Goal: Task Accomplishment & Management: Use online tool/utility

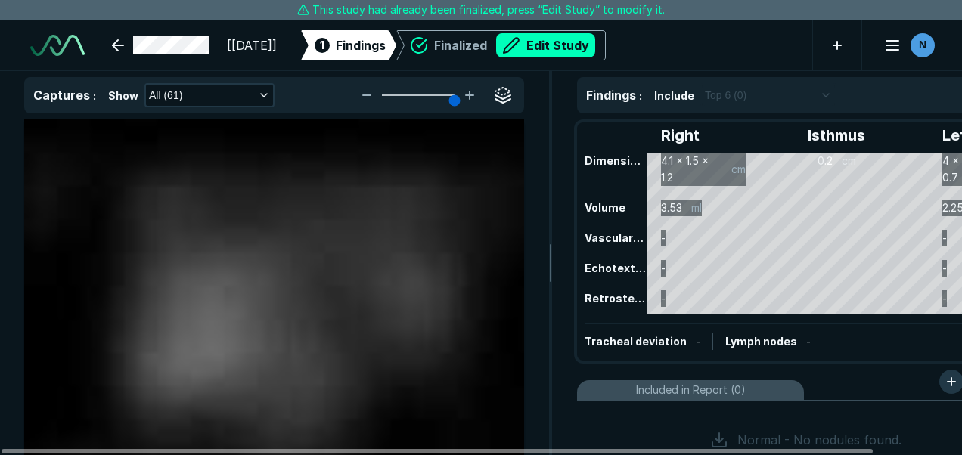
scroll to position [3640, 6273]
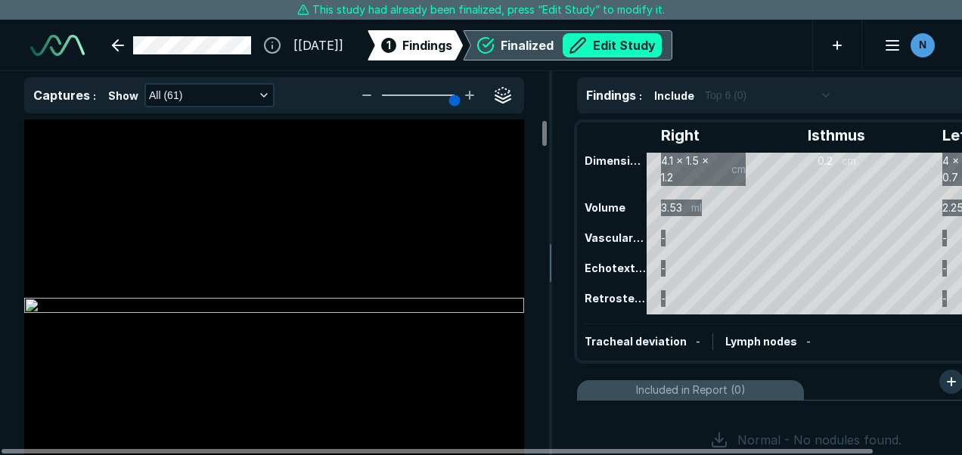
click at [658, 53] on button "Edit Study" at bounding box center [612, 45] width 99 height 24
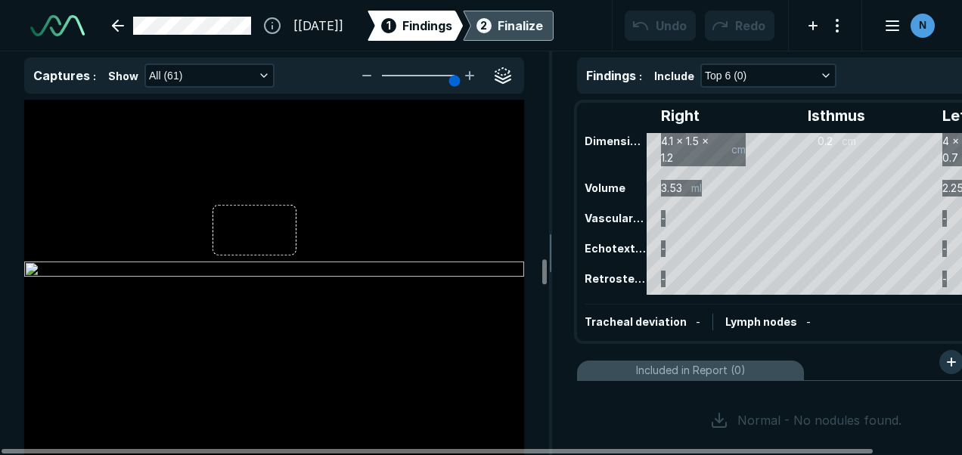
scroll to position [11417, 0]
click at [238, 213] on div at bounding box center [274, 271] width 500 height 375
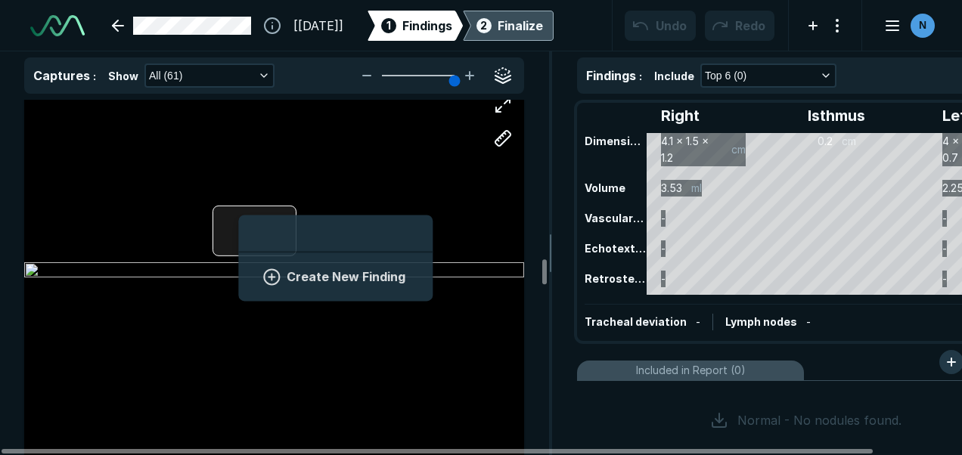
scroll to position [2075, 2805]
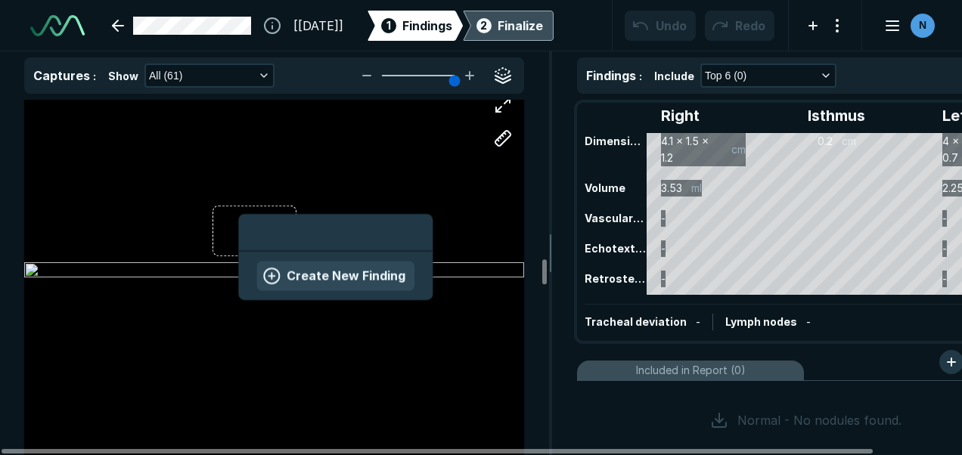
click at [284, 280] on button "Create New Finding" at bounding box center [335, 276] width 158 height 30
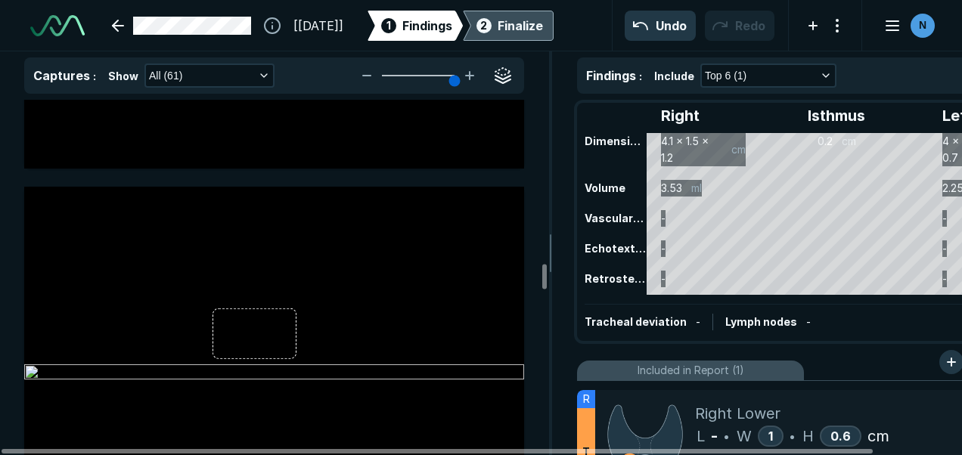
scroll to position [11759, 0]
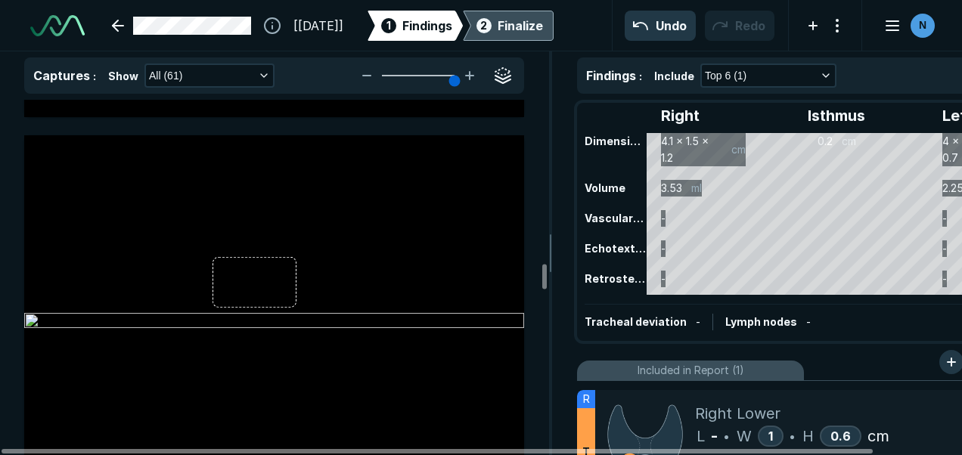
click at [284, 280] on div at bounding box center [255, 282] width 84 height 50
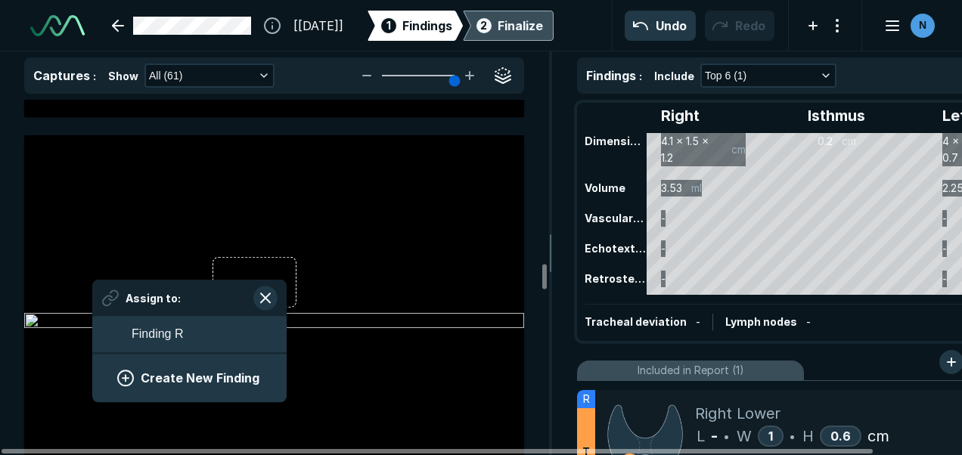
scroll to position [0, 0]
click at [284, 280] on div at bounding box center [255, 282] width 84 height 50
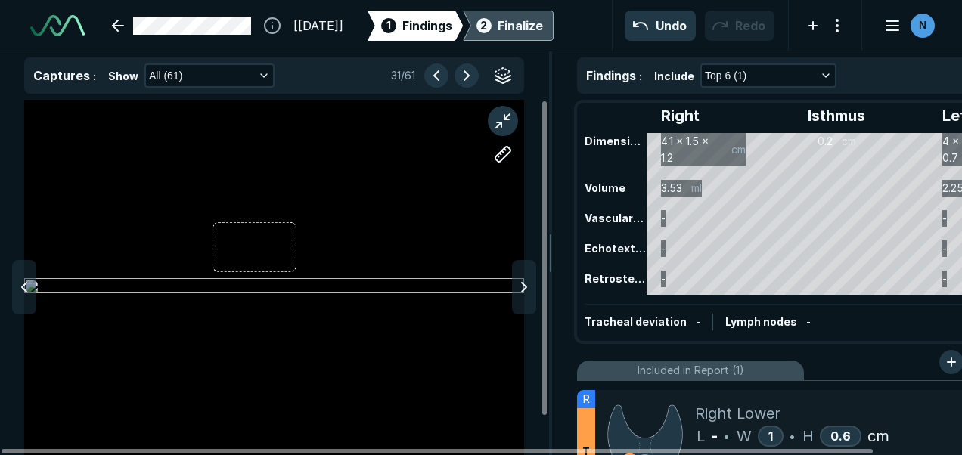
scroll to position [3378, 4169]
click at [269, 234] on div at bounding box center [274, 287] width 500 height 375
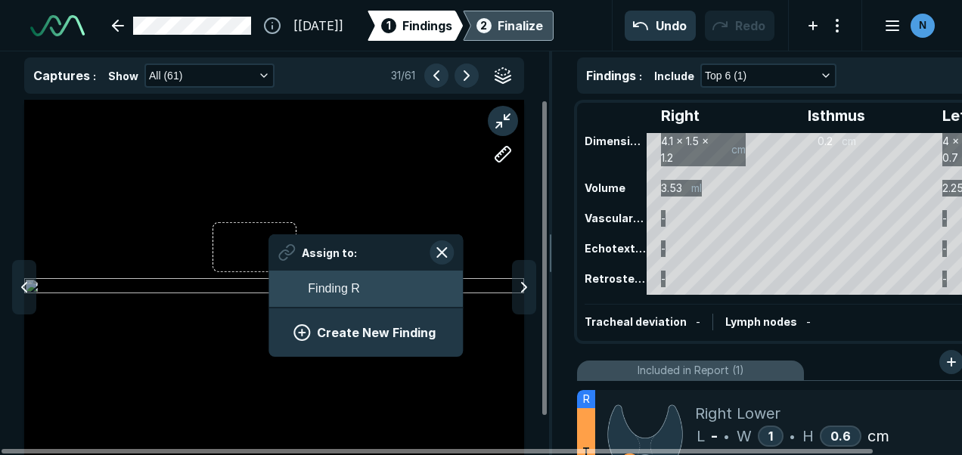
click at [321, 278] on button "Finding R" at bounding box center [366, 289] width 194 height 36
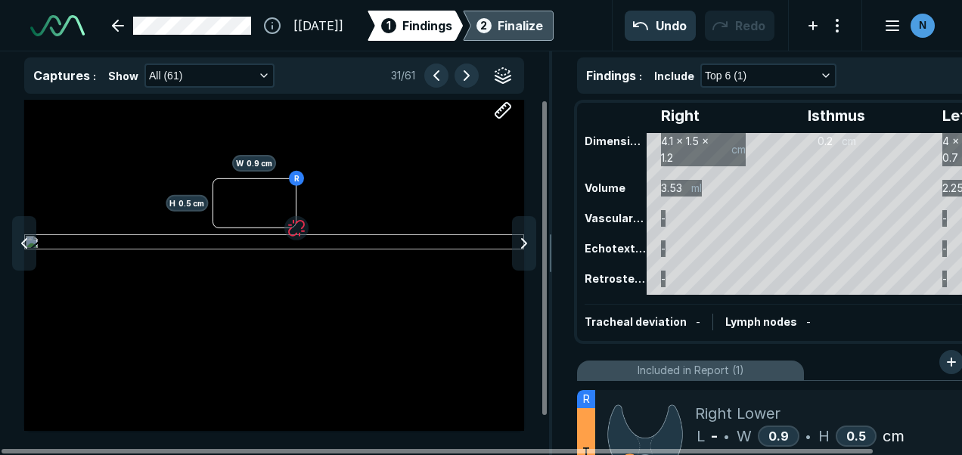
scroll to position [0, 0]
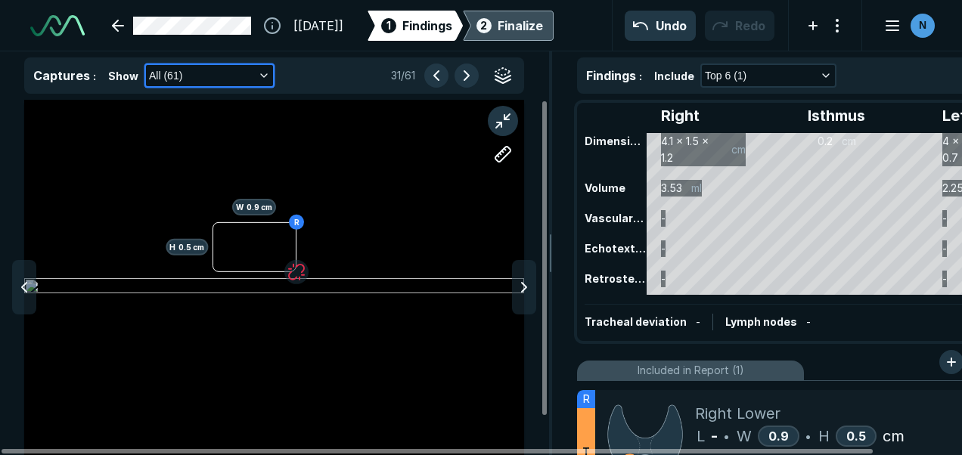
click at [250, 71] on button "All (61)" at bounding box center [209, 75] width 127 height 21
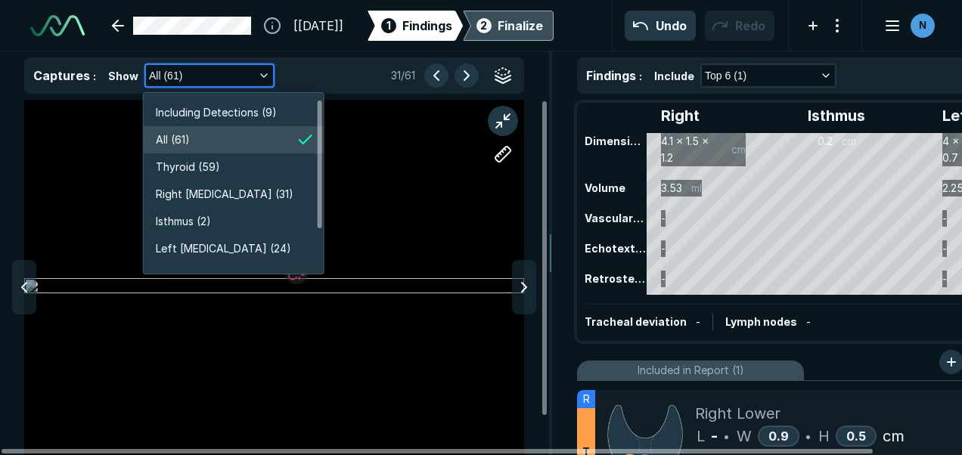
scroll to position [2672, 2673]
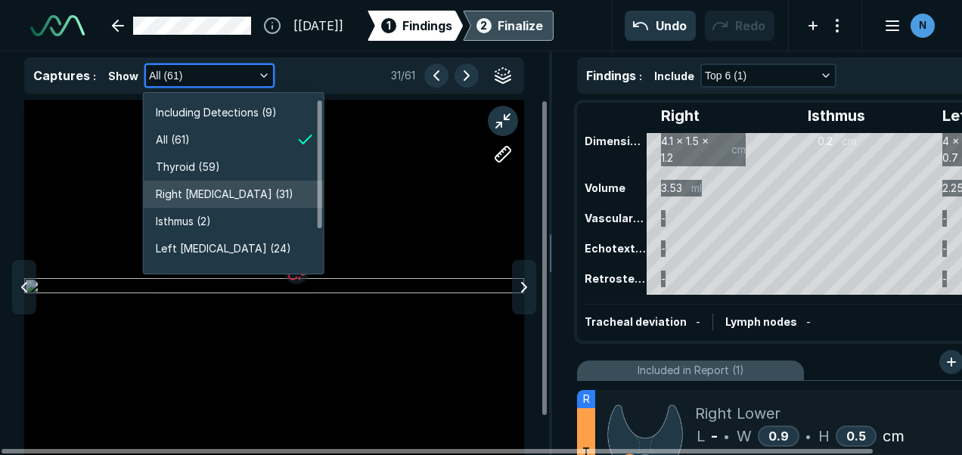
click at [225, 188] on span "Right [MEDICAL_DATA] (31)" at bounding box center [225, 194] width 138 height 17
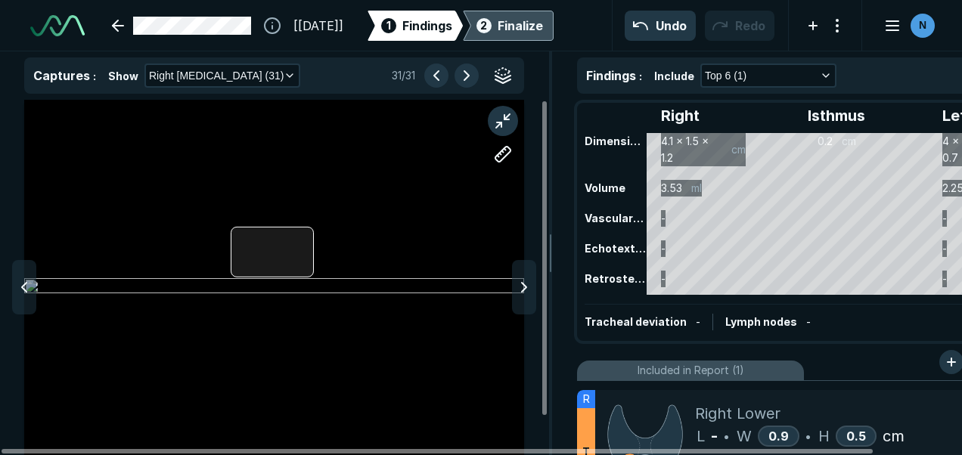
click at [263, 241] on div at bounding box center [274, 287] width 500 height 375
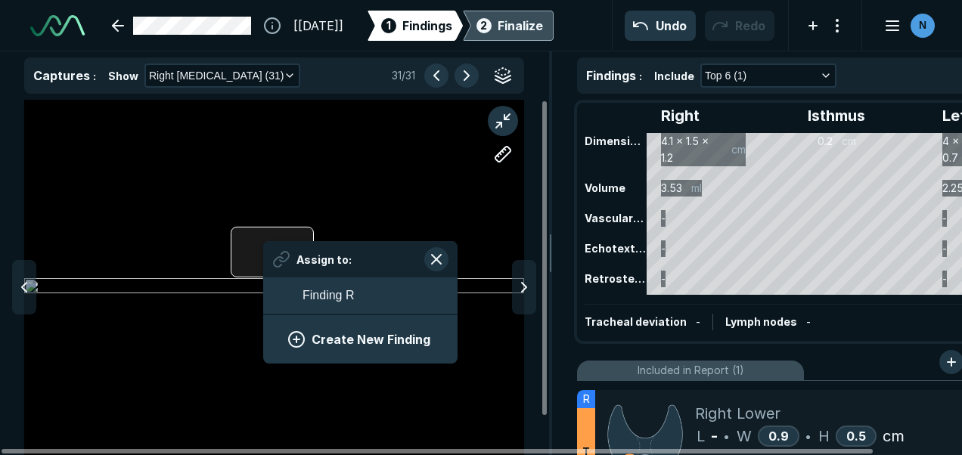
scroll to position [2075, 2805]
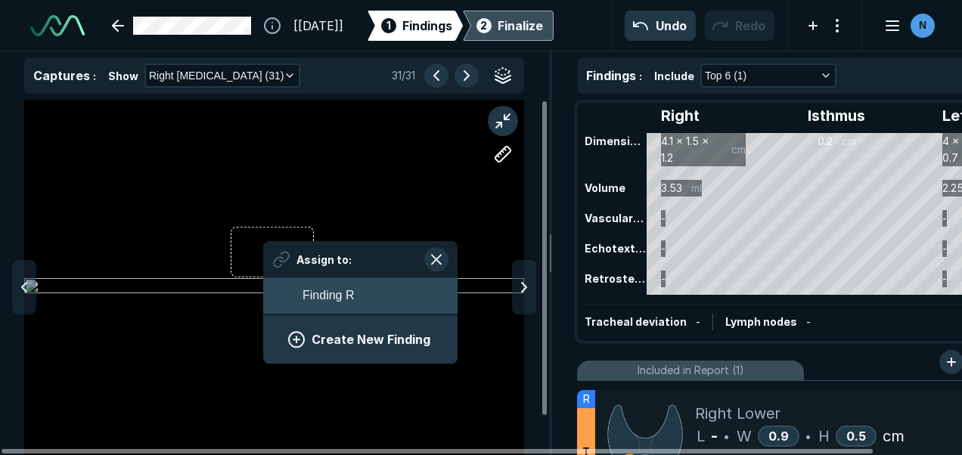
click at [300, 296] on button "Finding R" at bounding box center [360, 296] width 194 height 36
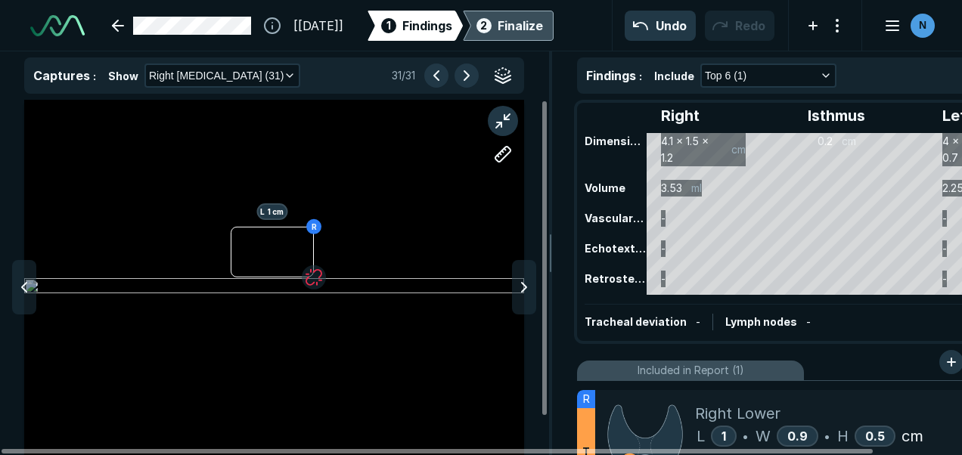
scroll to position [44, 0]
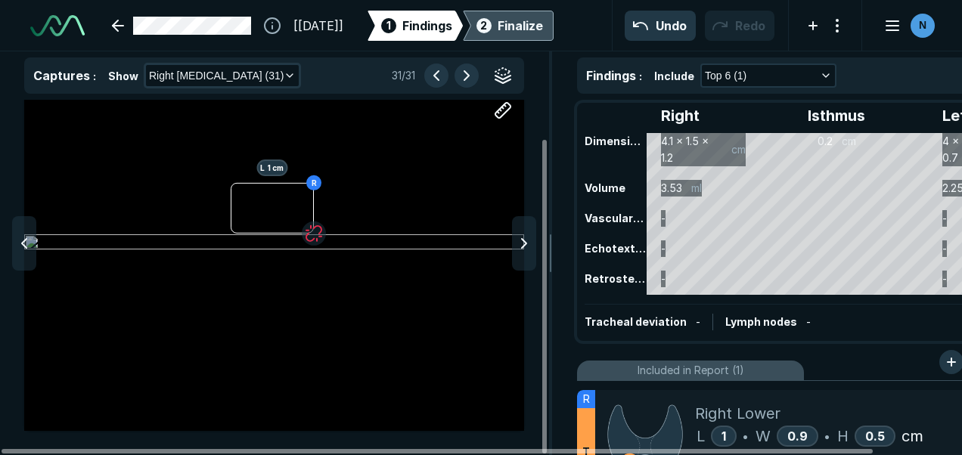
click at [261, 64] on div "Right [MEDICAL_DATA] (31)" at bounding box center [222, 76] width 156 height 24
click at [254, 77] on button "Right [MEDICAL_DATA] (31)" at bounding box center [222, 75] width 153 height 21
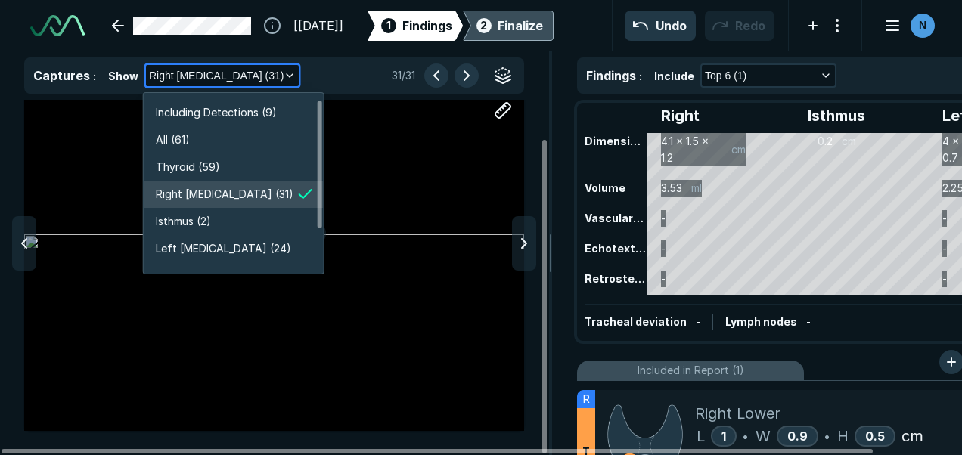
scroll to position [0, 0]
click at [220, 194] on span "Right [MEDICAL_DATA] (31)" at bounding box center [225, 194] width 138 height 17
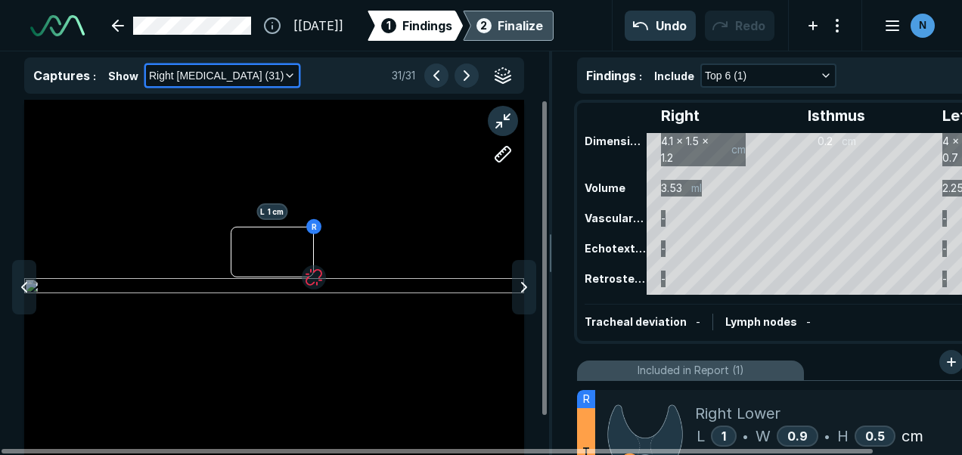
scroll to position [251, 0]
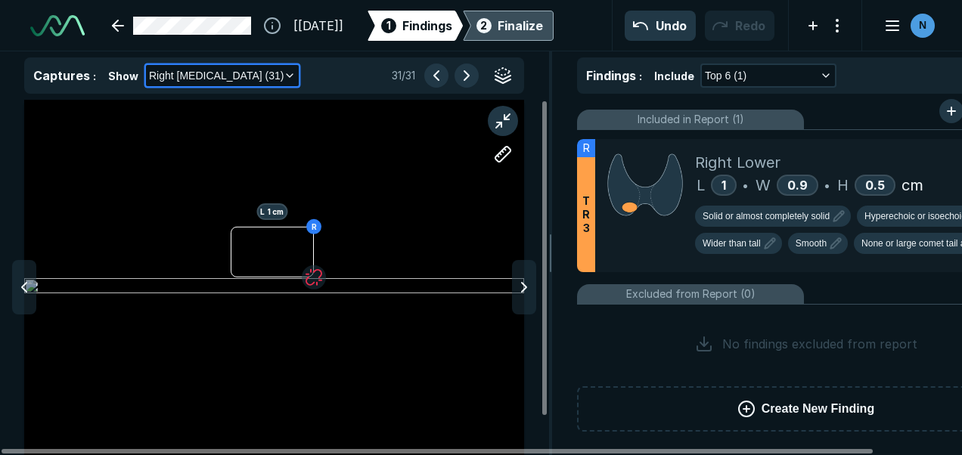
click at [253, 76] on button "Right [MEDICAL_DATA] (31)" at bounding box center [222, 75] width 153 height 21
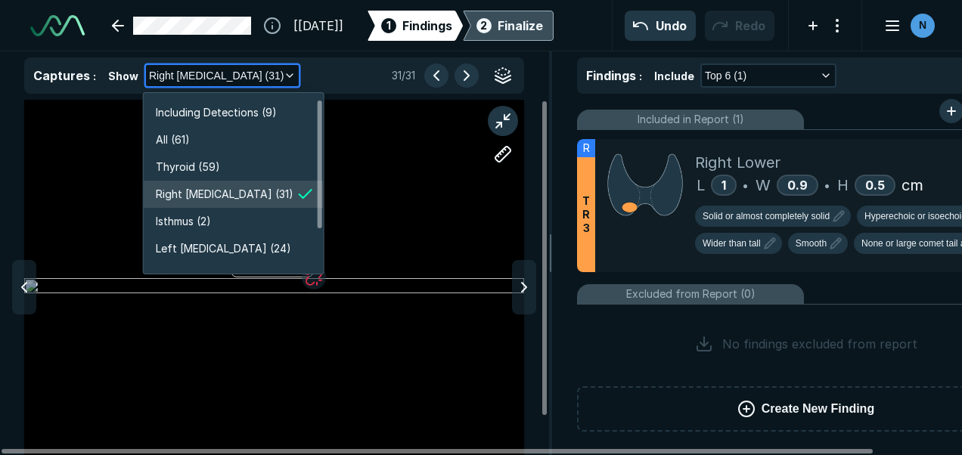
scroll to position [2672, 2673]
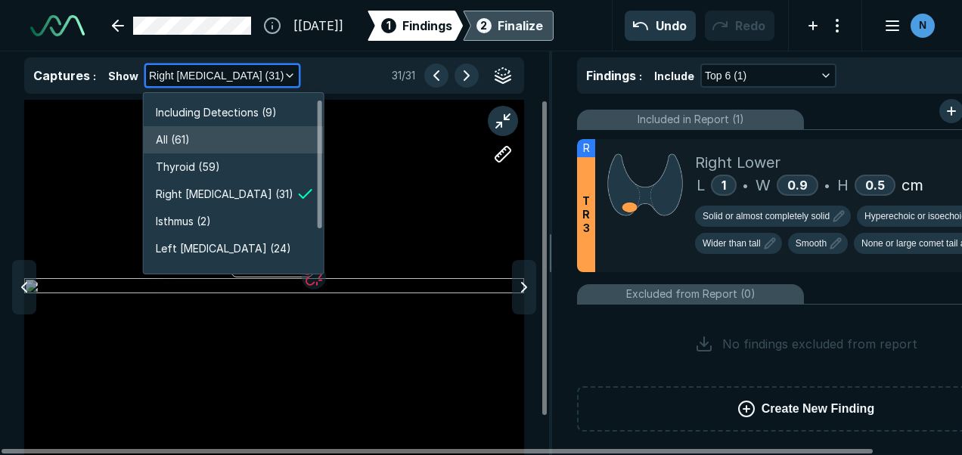
click at [248, 129] on li "All (61)" at bounding box center [234, 139] width 180 height 27
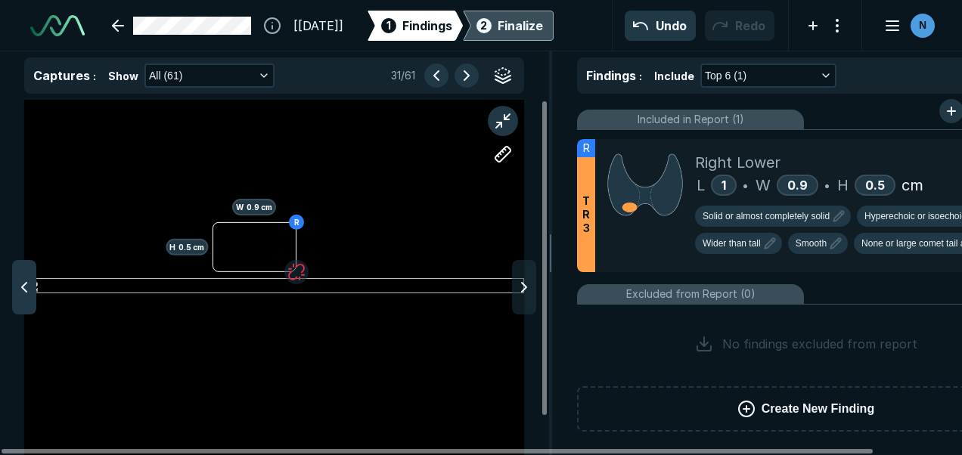
click at [17, 286] on icon at bounding box center [24, 287] width 18 height 18
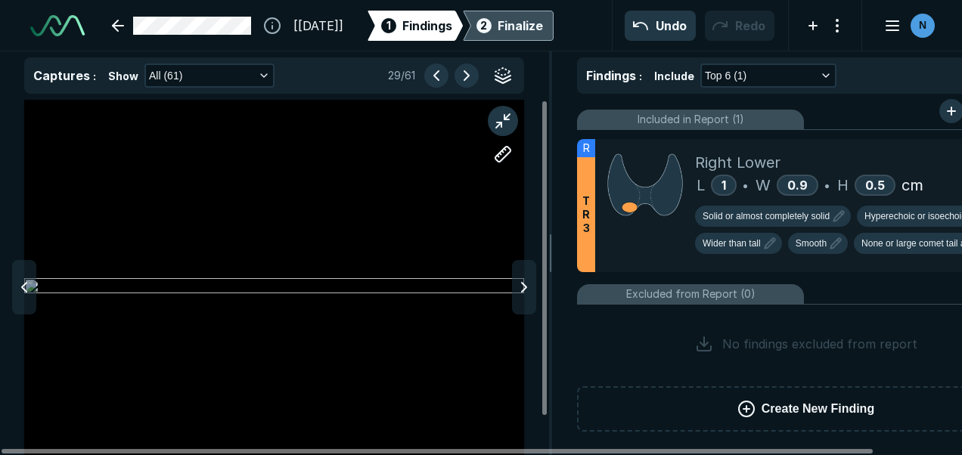
click at [536, 294] on div at bounding box center [274, 277] width 548 height 355
click at [525, 290] on icon at bounding box center [524, 287] width 18 height 18
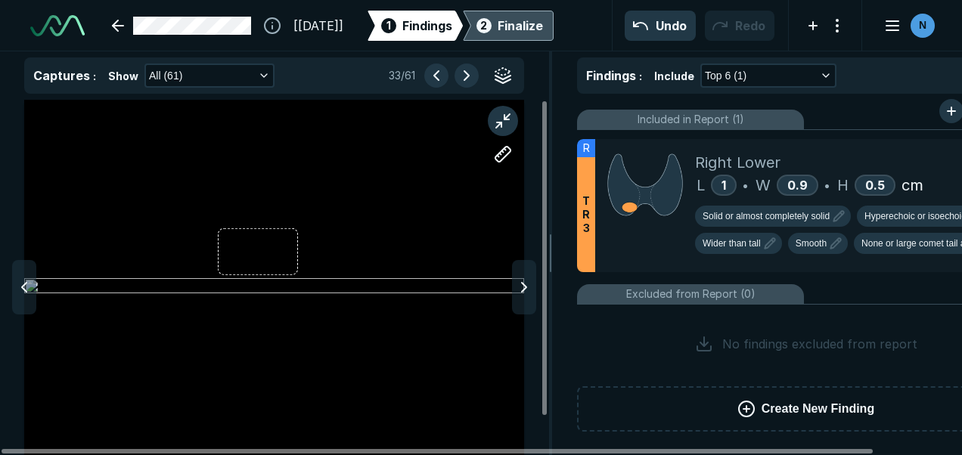
click at [525, 290] on icon at bounding box center [524, 287] width 18 height 18
click at [254, 236] on div at bounding box center [274, 287] width 500 height 375
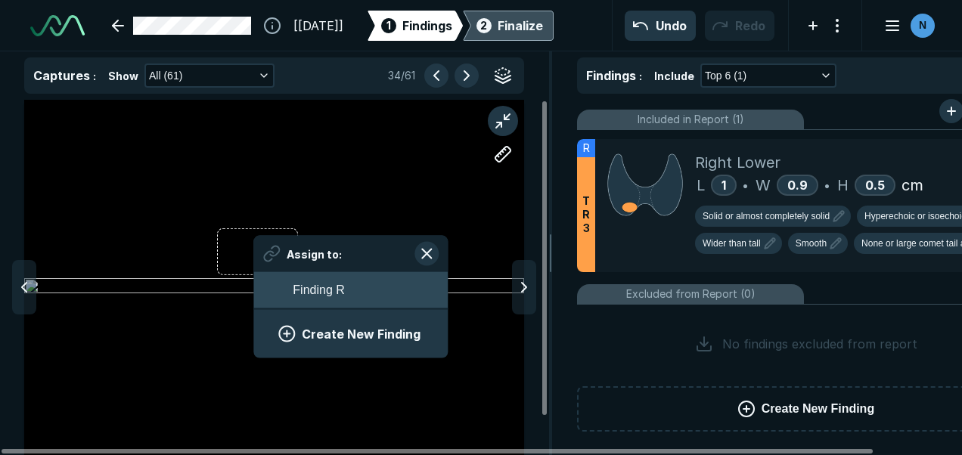
scroll to position [2075, 2805]
click at [289, 296] on button "Finding R" at bounding box center [350, 290] width 194 height 36
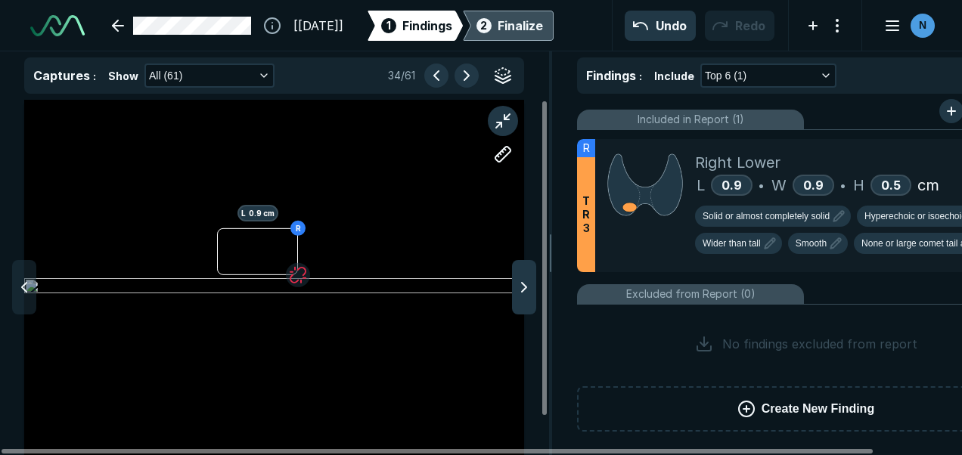
click at [526, 289] on icon at bounding box center [524, 287] width 18 height 18
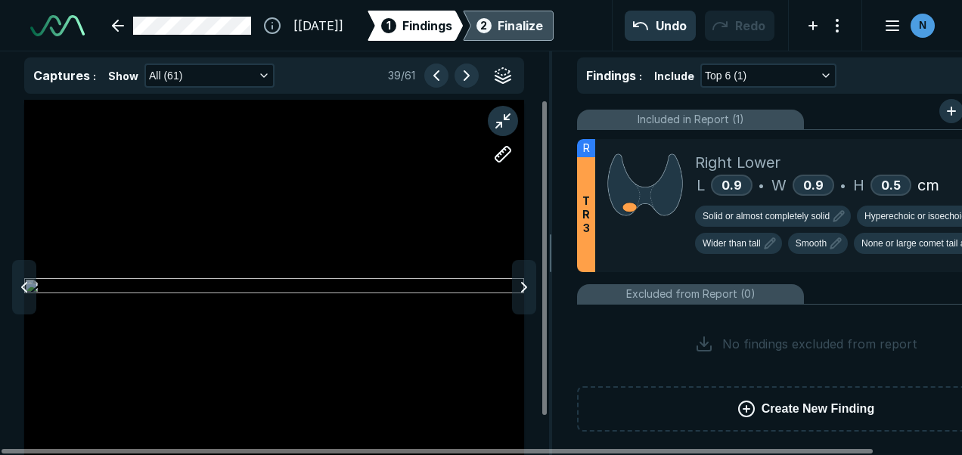
click at [526, 289] on icon at bounding box center [524, 287] width 18 height 18
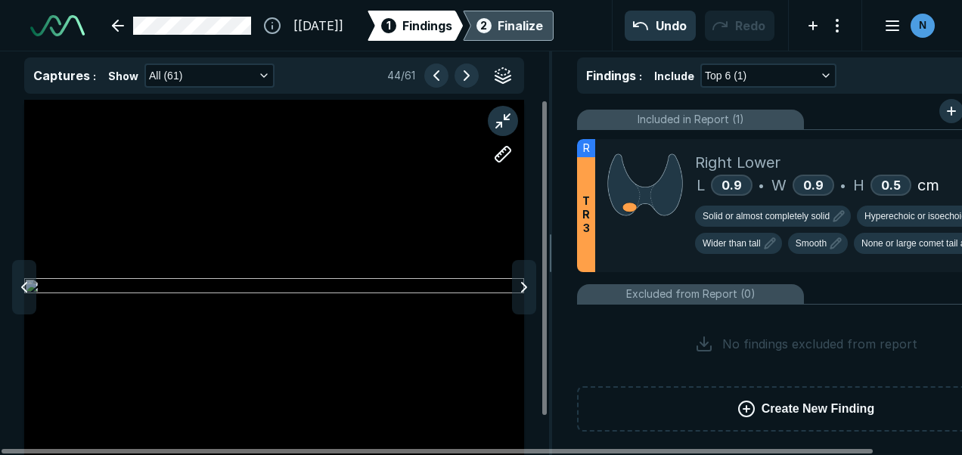
click at [526, 289] on icon at bounding box center [524, 287] width 18 height 18
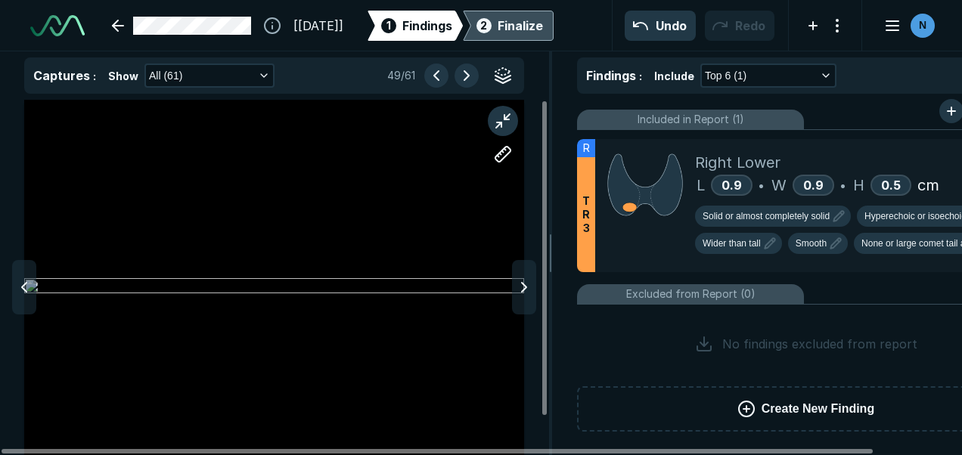
click at [526, 289] on icon at bounding box center [524, 287] width 18 height 18
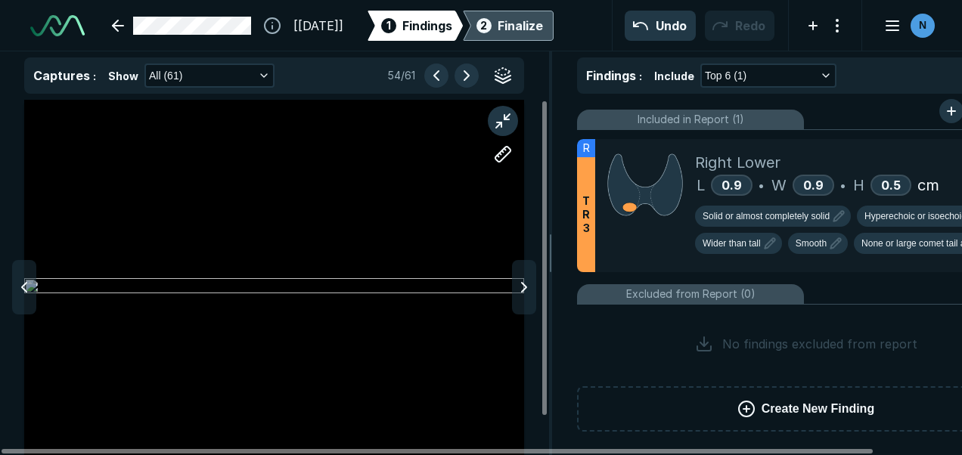
click at [526, 289] on icon at bounding box center [524, 287] width 18 height 18
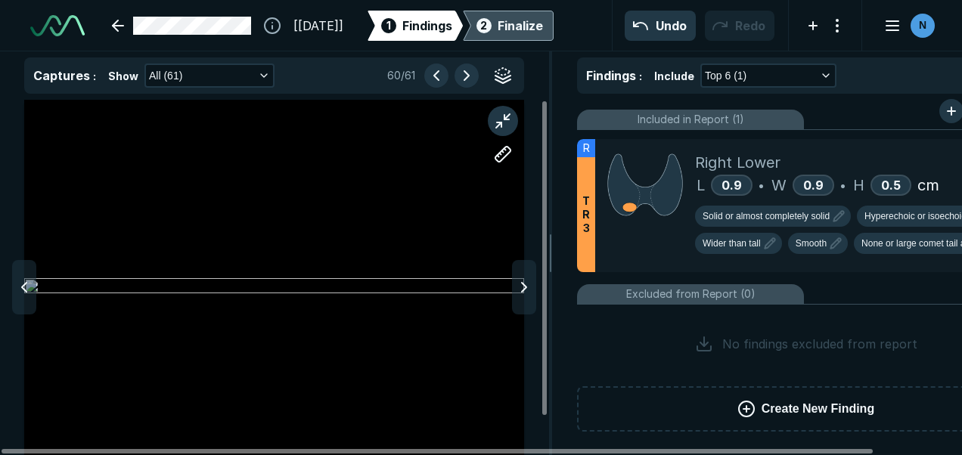
click at [526, 289] on icon at bounding box center [524, 287] width 18 height 18
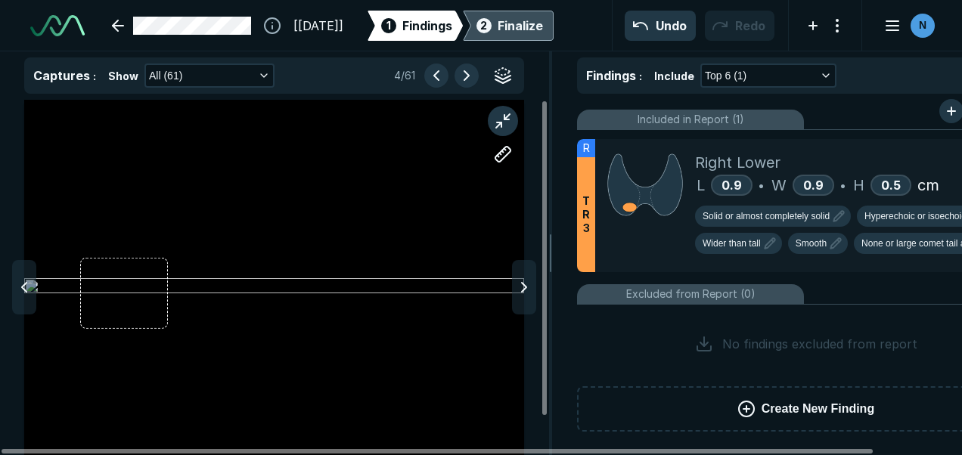
click at [526, 289] on icon at bounding box center [524, 287] width 18 height 18
click at [543, 21] on div "Finalize" at bounding box center [520, 26] width 45 height 18
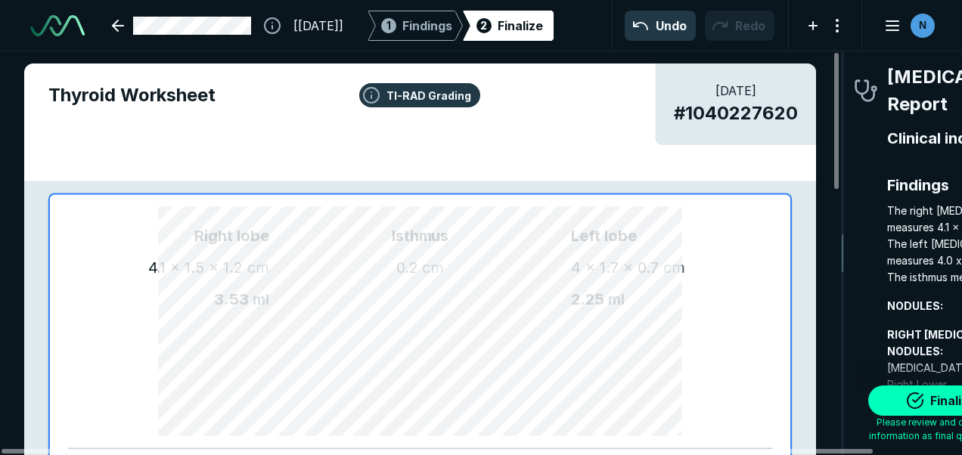
scroll to position [3674, 2733]
click at [934, 398] on button "Finalize" at bounding box center [943, 401] width 151 height 30
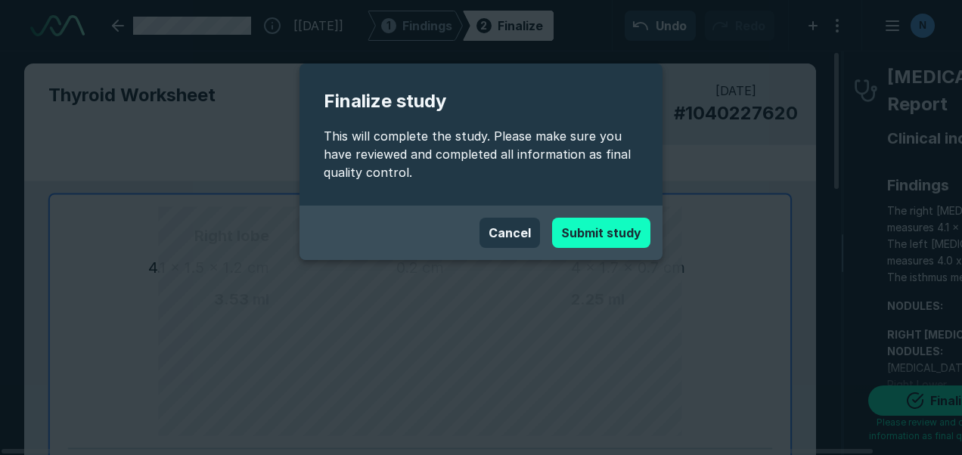
click at [631, 231] on button "Submit study" at bounding box center [601, 233] width 98 height 30
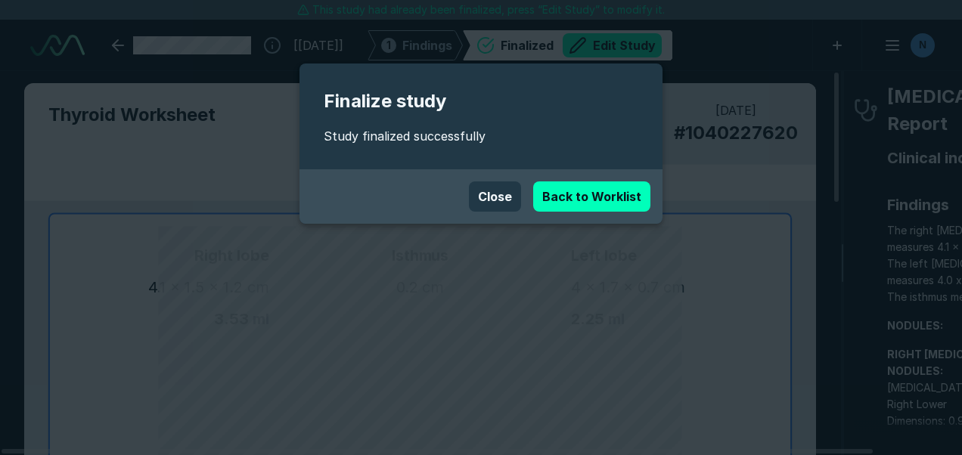
scroll to position [3640, 6273]
click at [400, 177] on div "Close Back to Worklist" at bounding box center [481, 196] width 363 height 54
click at [493, 196] on button "Close" at bounding box center [495, 197] width 52 height 30
